Goal: Use online tool/utility

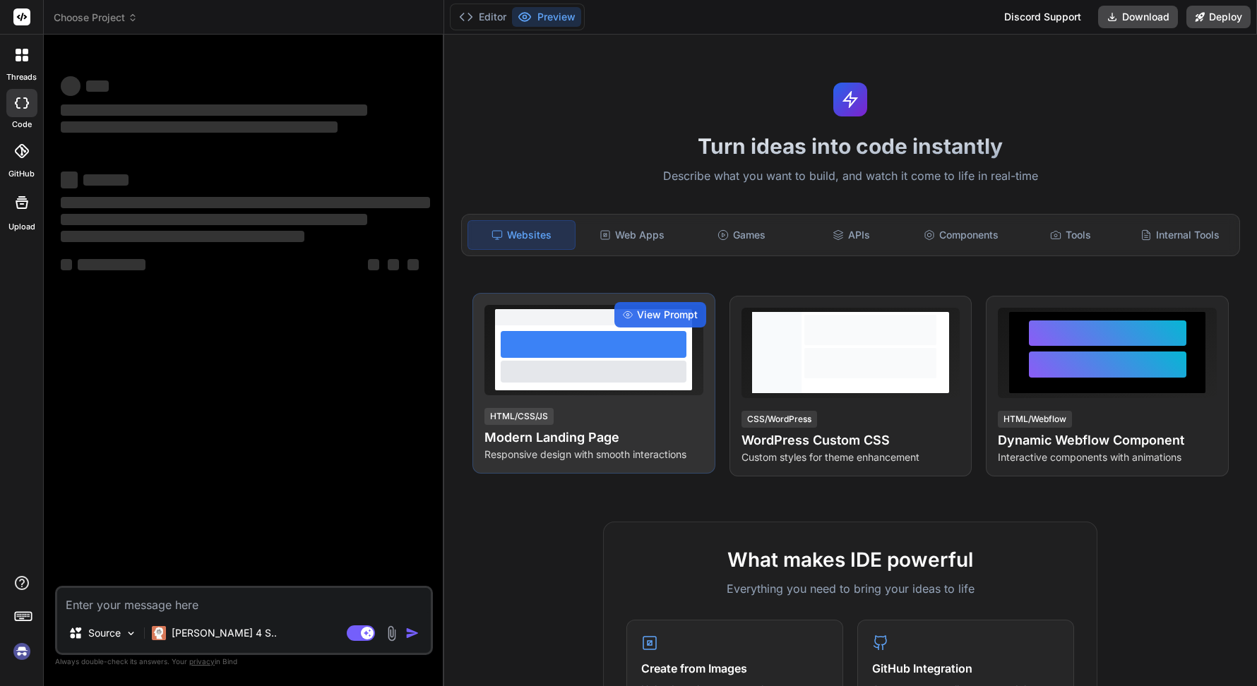
type textarea "x"
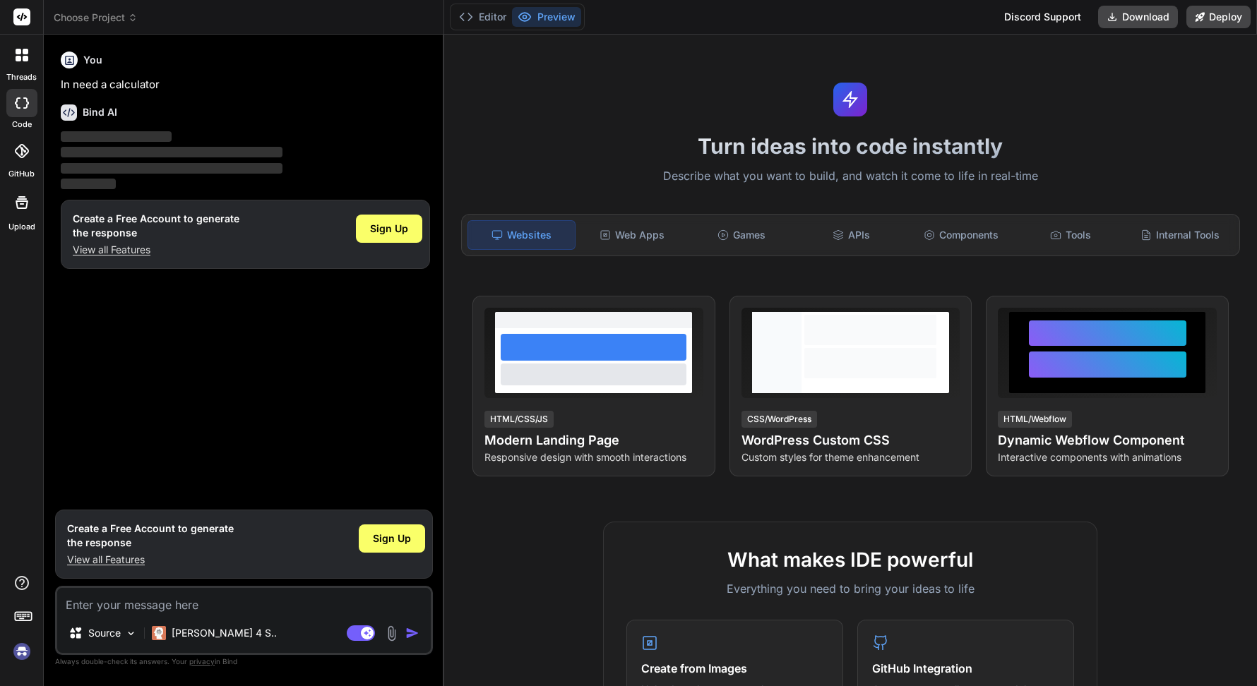
click at [172, 605] on textarea at bounding box center [244, 600] width 374 height 25
type textarea "import React,{useState,useEffect} from 'react'; import {motion,AnimatePresence}…"
type textarea "x"
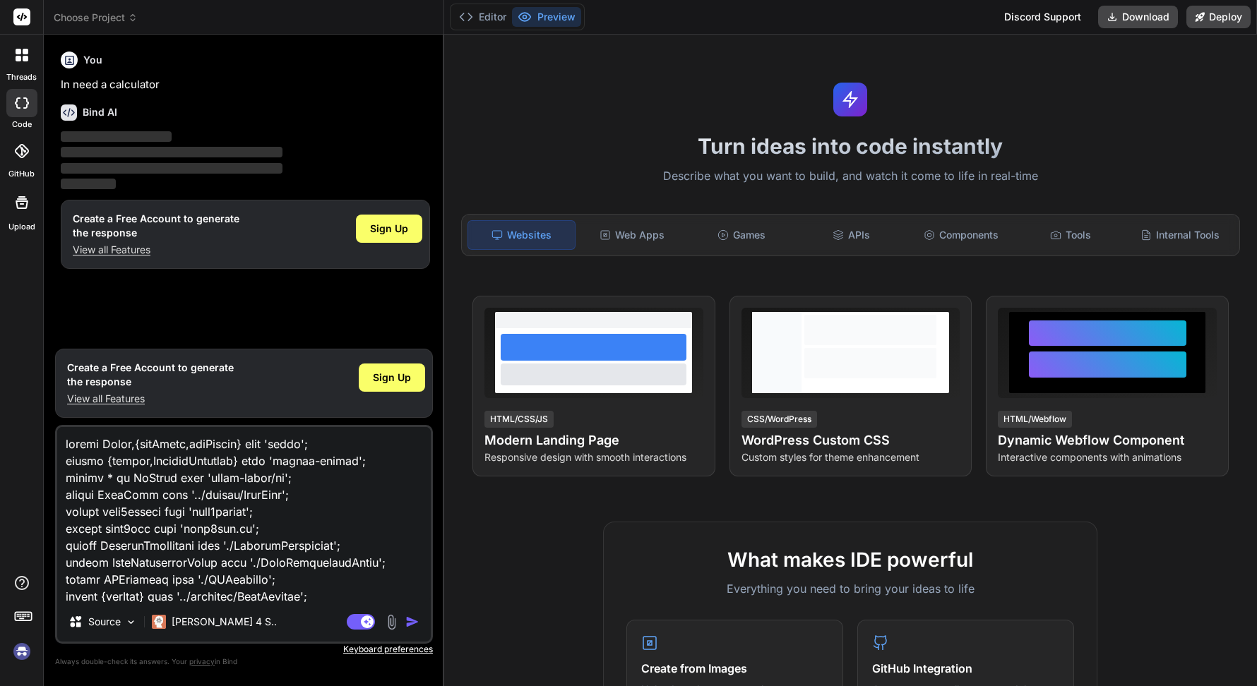
scroll to position [70344, 0]
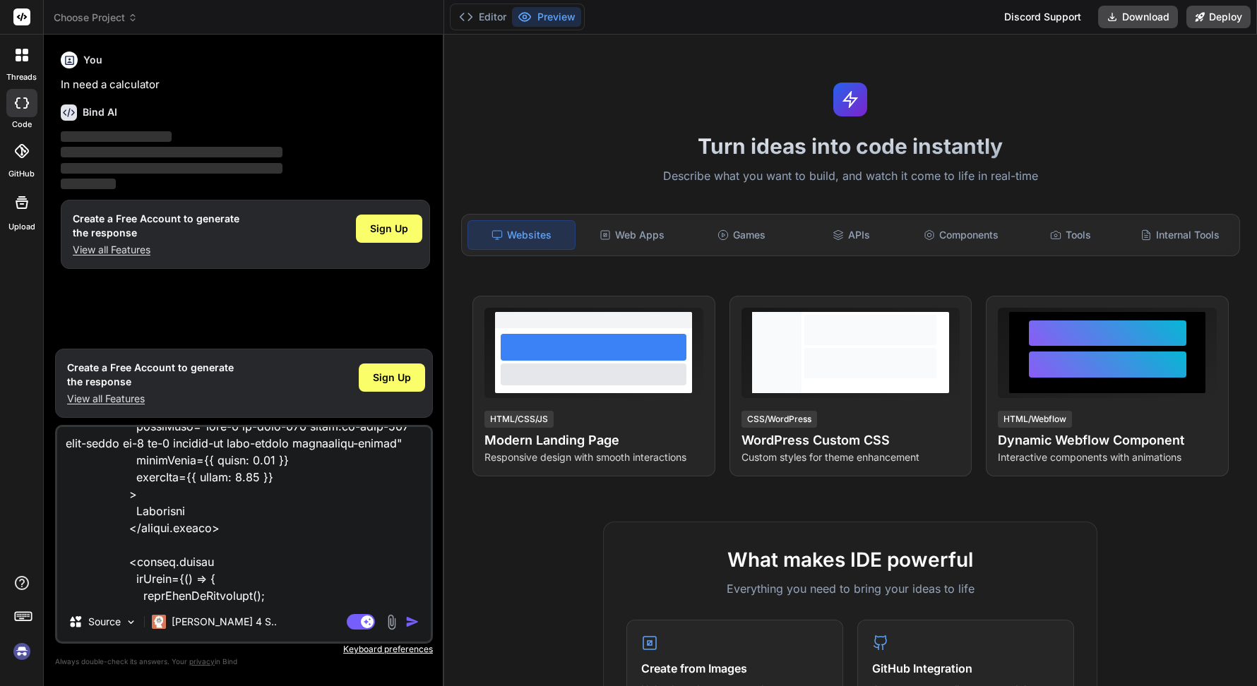
type textarea "import React,{useState,useEffect} from 'react'; import {motion,AnimatePresence}…"
click at [412, 626] on img "button" at bounding box center [412, 622] width 14 height 14
click at [394, 624] on img at bounding box center [391, 622] width 16 height 16
click at [18, 161] on div at bounding box center [21, 151] width 31 height 31
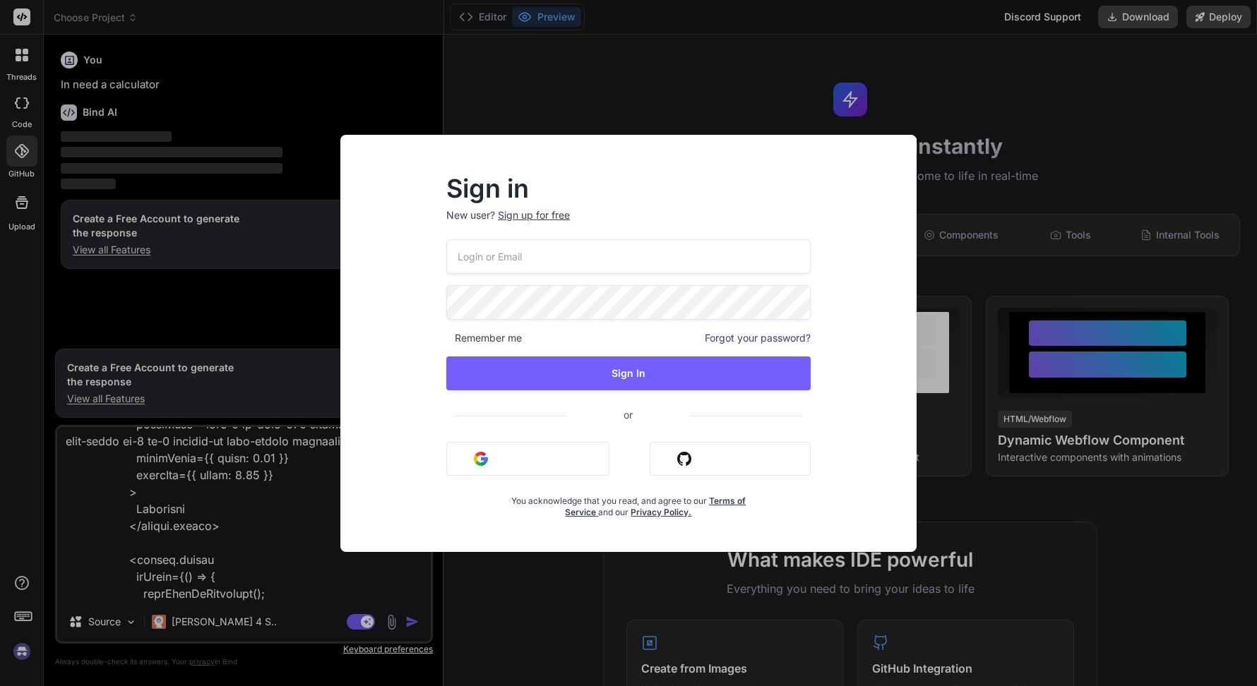
click at [13, 259] on div "Sign in New user? Sign up for free Remember me Forgot your password? Sign In or…" at bounding box center [628, 343] width 1257 height 686
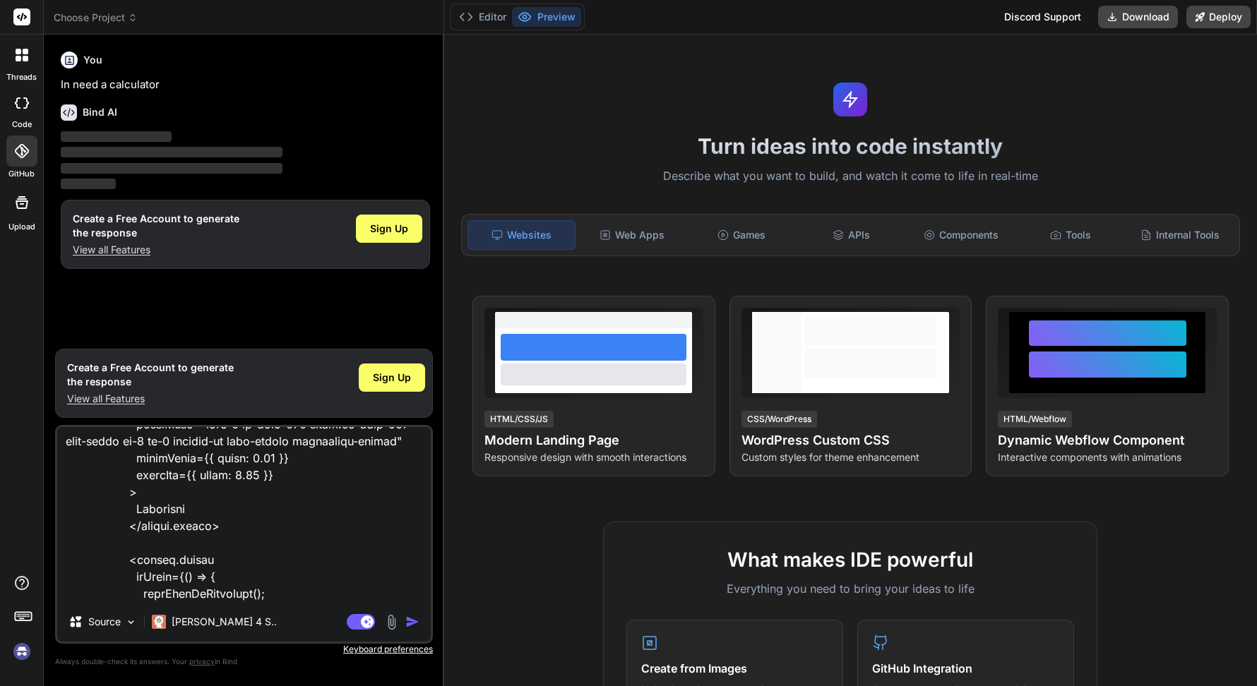
click at [23, 107] on icon at bounding box center [26, 102] width 6 height 11
type textarea "x"
click at [19, 67] on div at bounding box center [22, 55] width 30 height 30
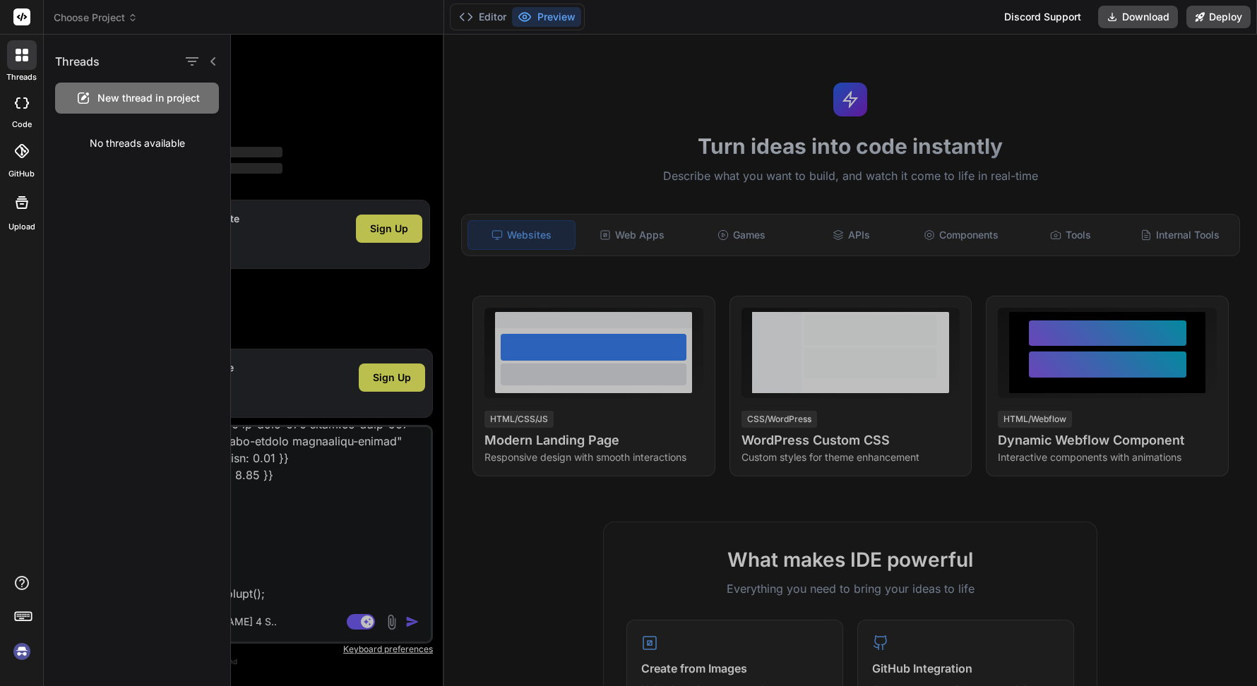
click at [22, 152] on icon at bounding box center [22, 151] width 14 height 14
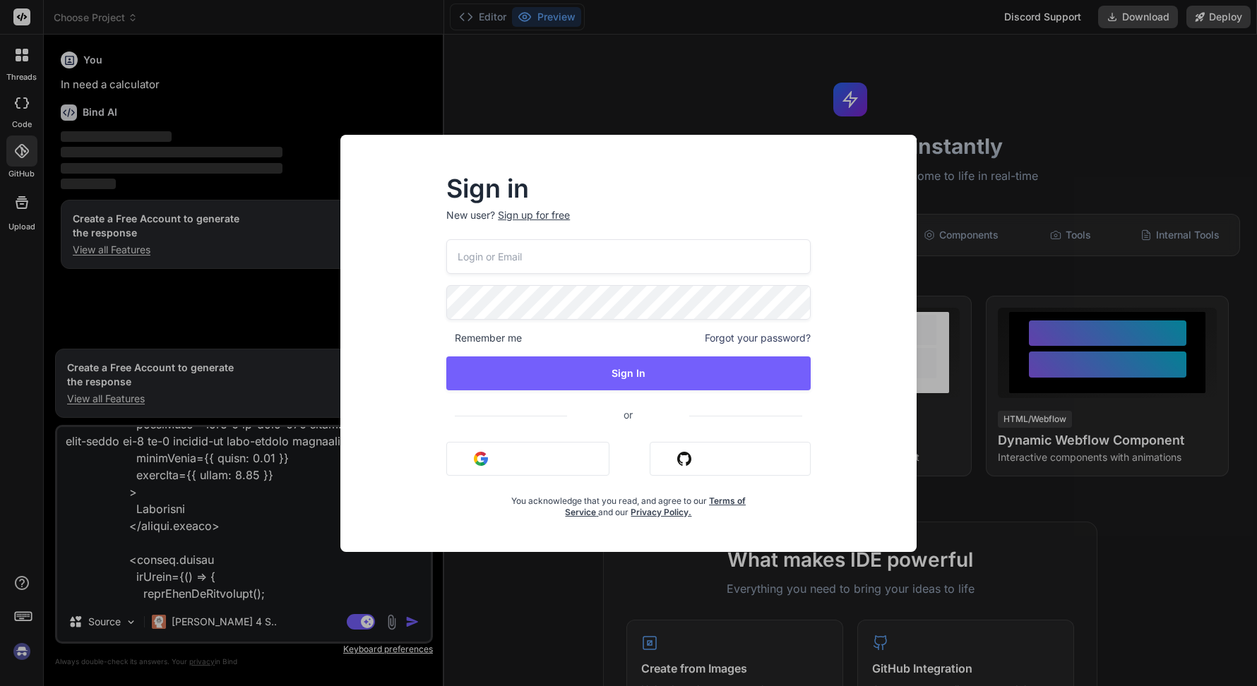
click at [22, 18] on div "Sign in New user? Sign up for free Remember me Forgot your password? Sign In or…" at bounding box center [628, 343] width 1257 height 686
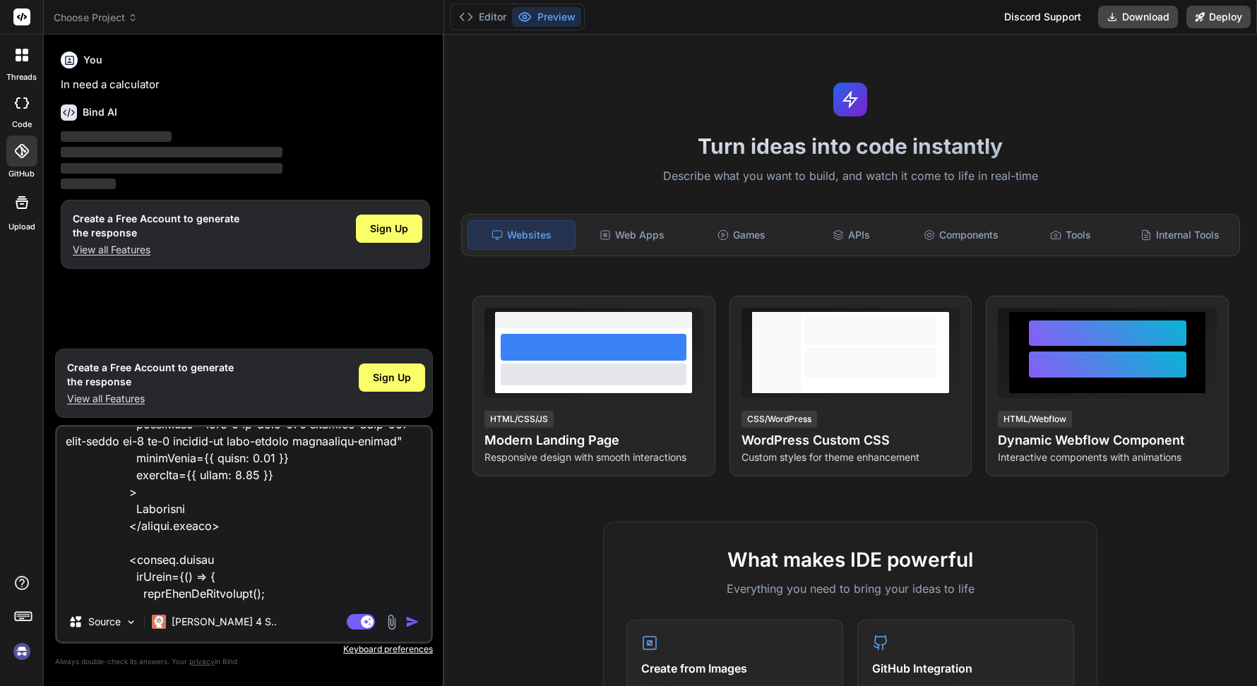
click at [25, 16] on icon at bounding box center [22, 17] width 11 height 8
